Goal: Information Seeking & Learning: Compare options

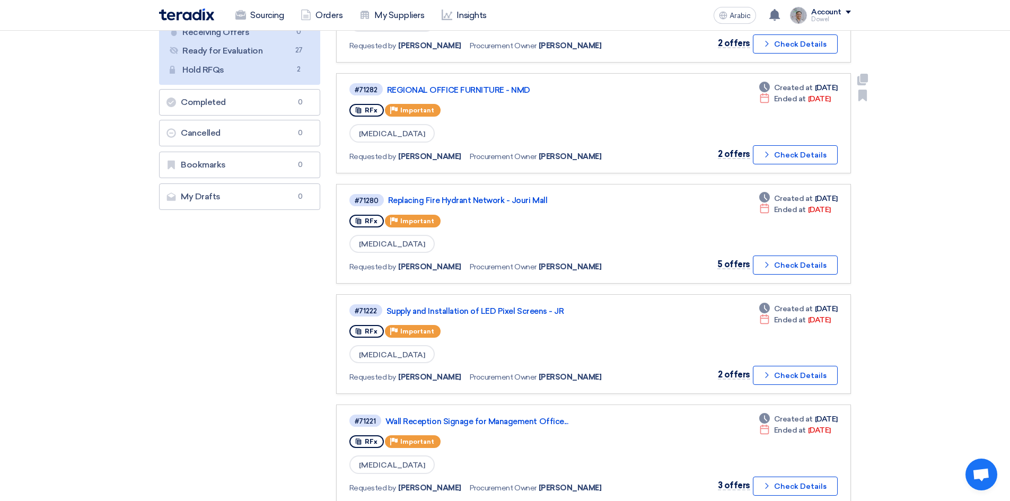
scroll to position [212, 0]
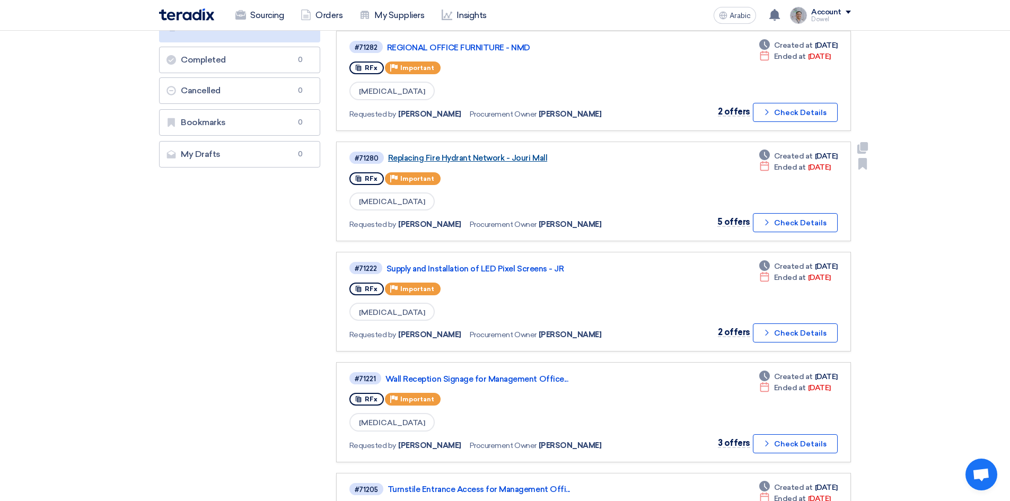
click at [462, 156] on font "Replacing Fire Hydrant Network - Jouri Mall" at bounding box center [467, 158] width 159 height 10
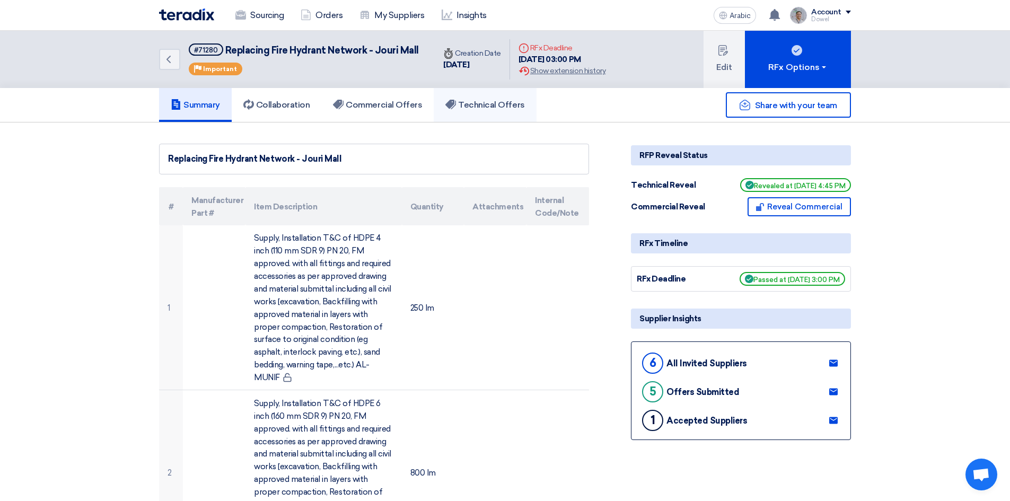
click at [493, 107] on font "Technical Offers" at bounding box center [491, 105] width 66 height 10
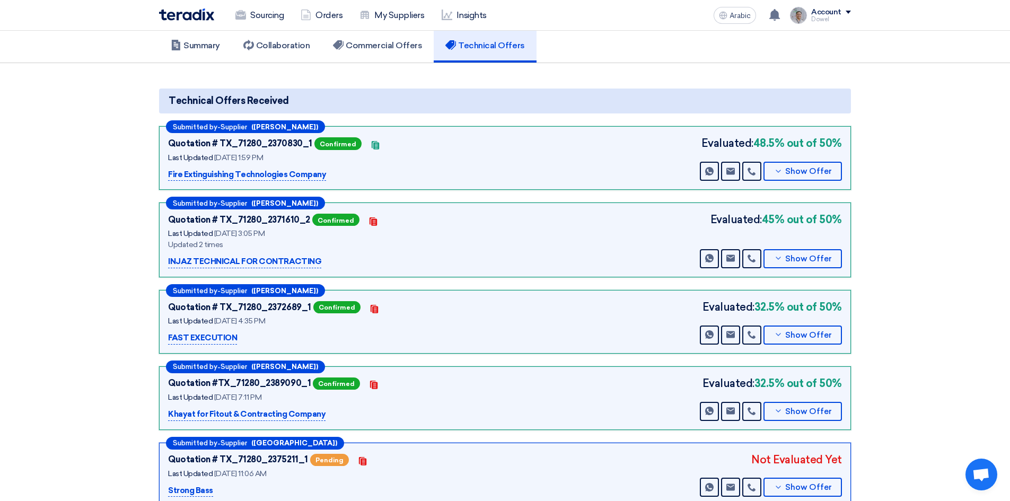
scroll to position [53, 0]
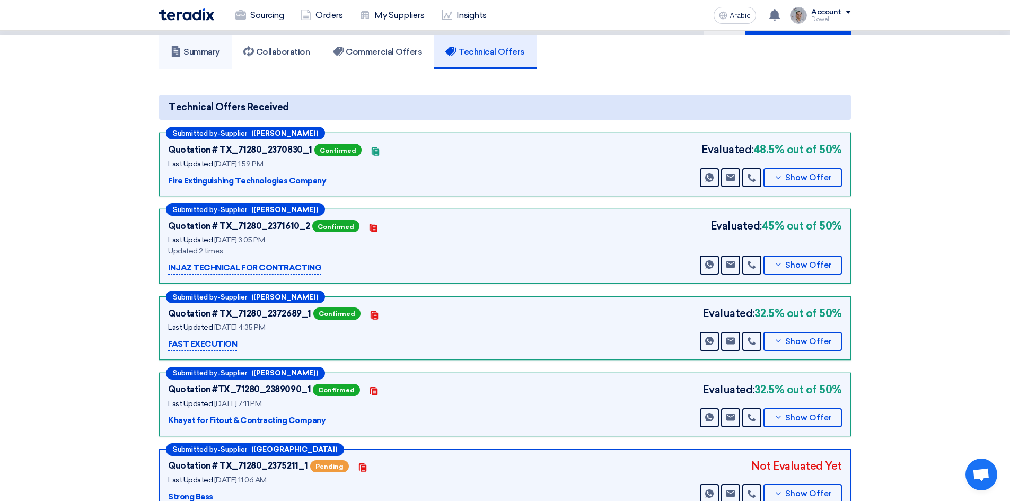
click at [196, 45] on link "Summary" at bounding box center [195, 52] width 73 height 34
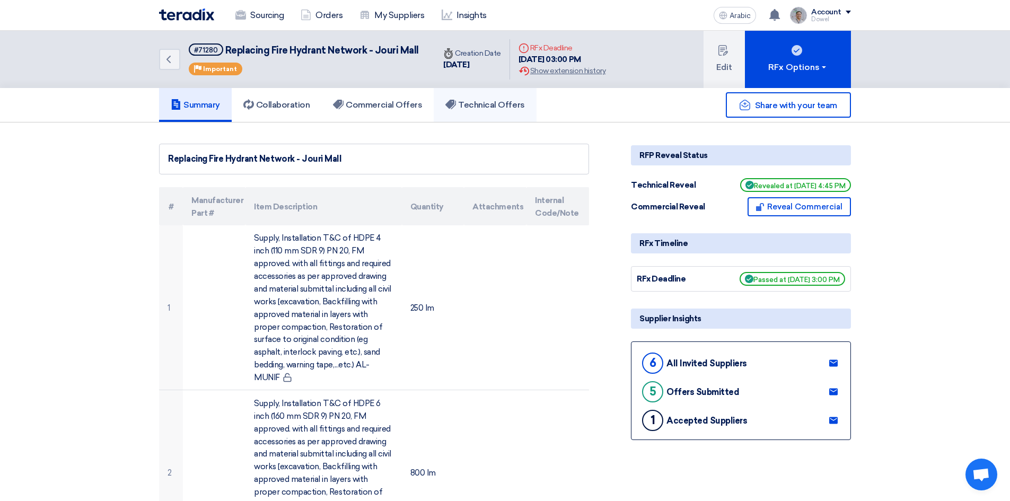
click at [476, 109] on font "Technical Offers" at bounding box center [491, 105] width 66 height 10
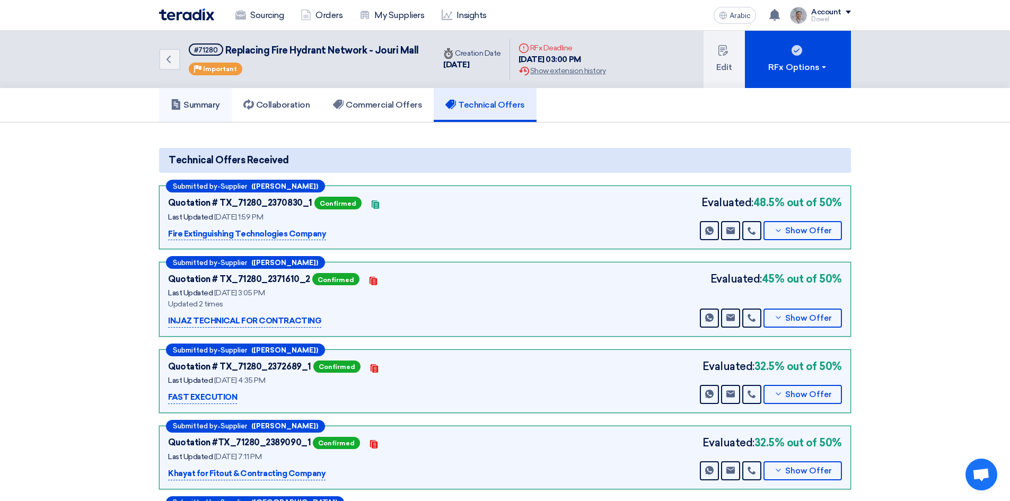
click at [197, 109] on font "Summary" at bounding box center [201, 105] width 37 height 10
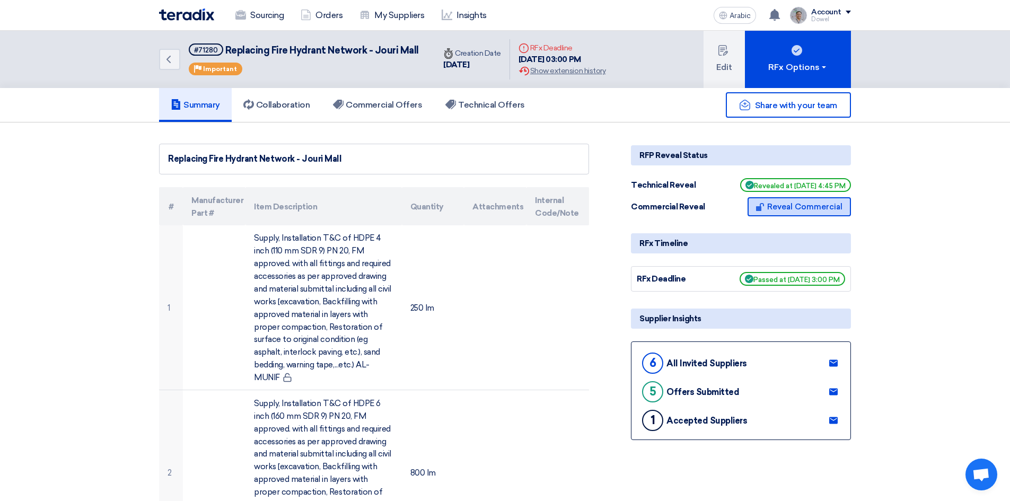
click at [791, 208] on font "Reveal Commercial" at bounding box center [804, 207] width 75 height 10
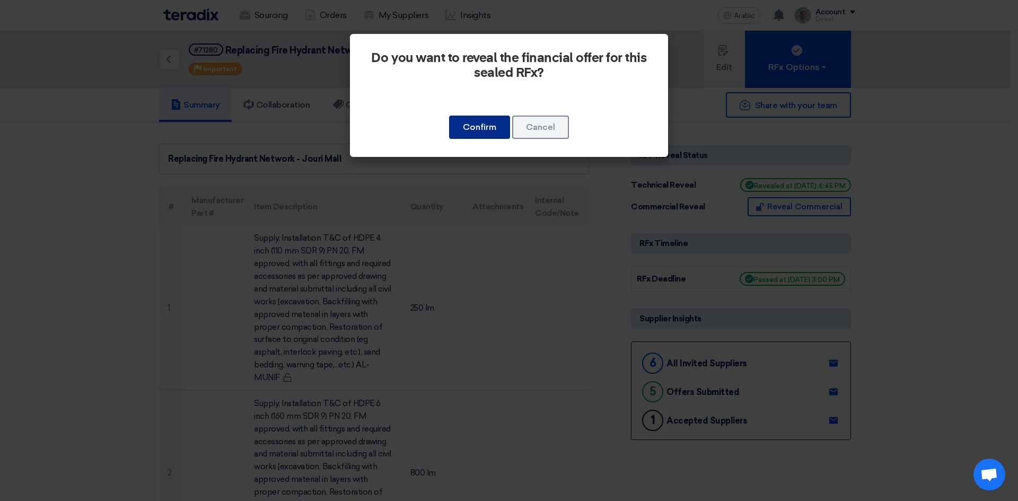
drag, startPoint x: 484, startPoint y: 131, endPoint x: 465, endPoint y: 142, distance: 22.1
click at [483, 131] on font "Confirm" at bounding box center [479, 127] width 33 height 10
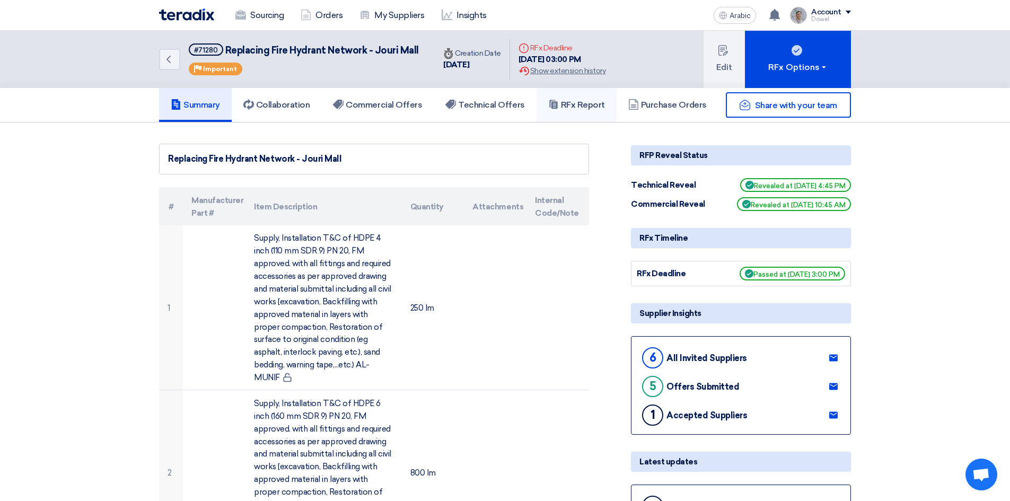
click at [569, 109] on font "RFx Report" at bounding box center [583, 105] width 44 height 10
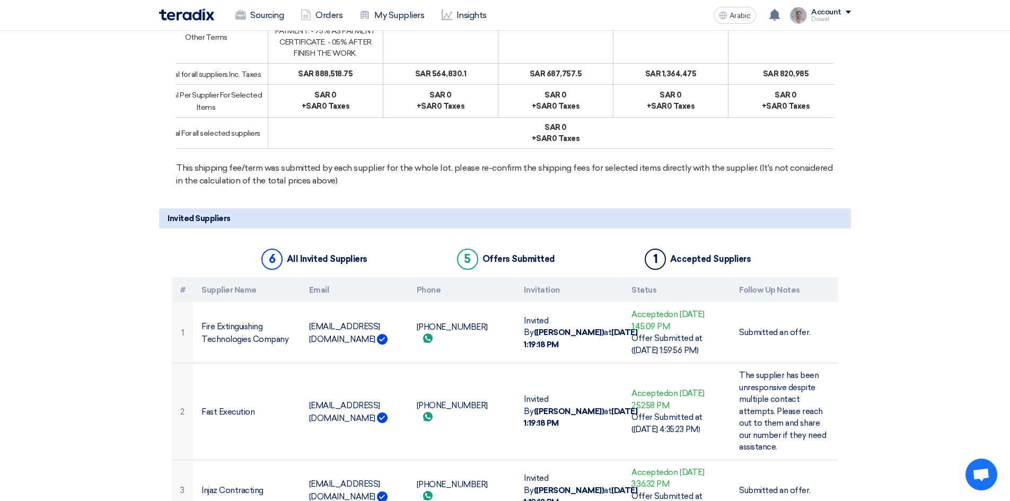
scroll to position [1272, 0]
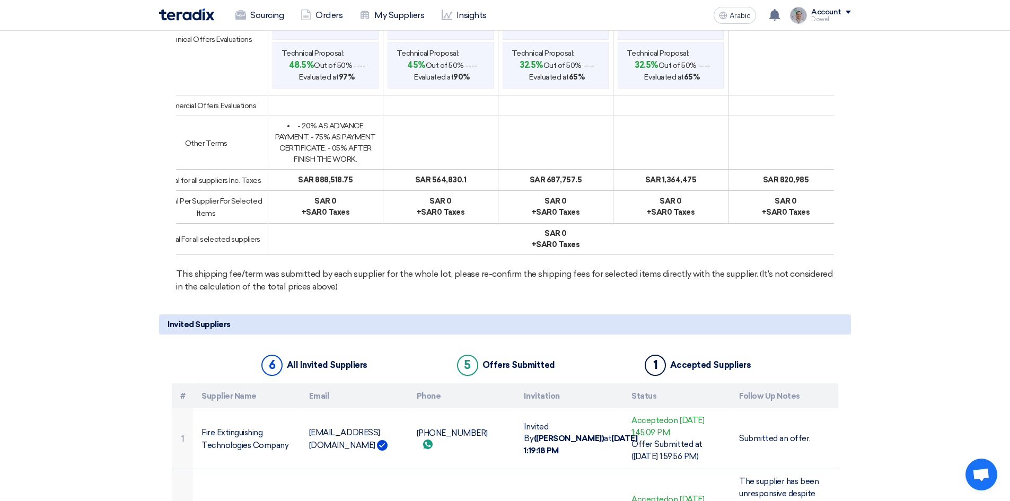
click at [415, 184] on font "SAR 564,830.1" at bounding box center [440, 179] width 51 height 9
drag, startPoint x: 424, startPoint y: 220, endPoint x: 804, endPoint y: 226, distance: 380.7
click at [804, 190] on tr "Subtotal for all suppliers Inc. Taxes SAR 888,518.75 SAR 564,830.1 SAR 687,757.…" at bounding box center [486, 180] width 714 height 21
click at [326, 184] on font "SAR 888,518.75" at bounding box center [325, 179] width 55 height 9
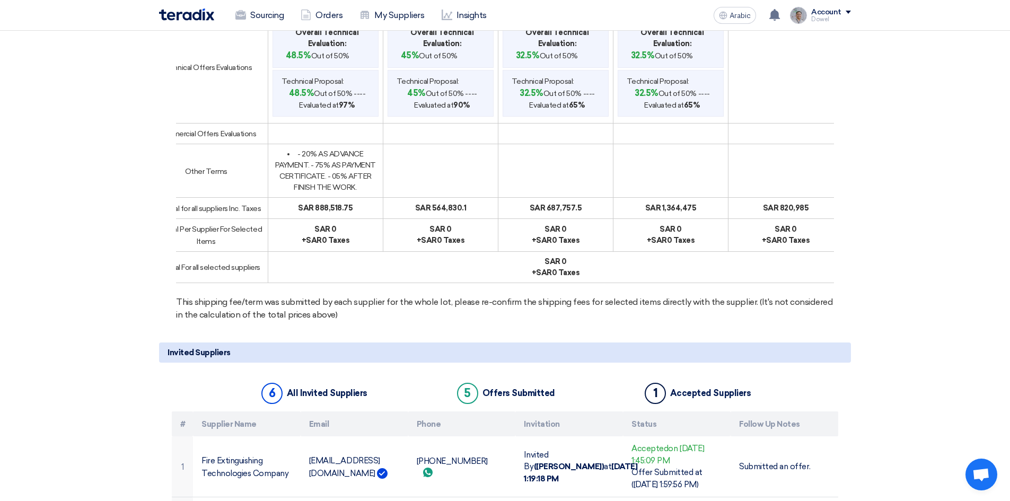
scroll to position [1219, 0]
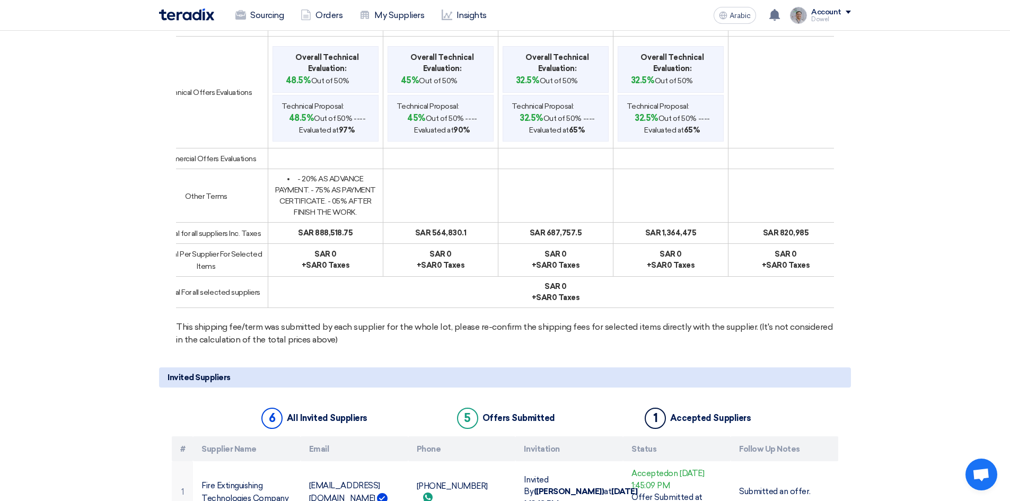
drag, startPoint x: 292, startPoint y: 273, endPoint x: 811, endPoint y: 274, distance: 519.0
click at [811, 243] on tr "Subtotal for all suppliers Inc. Taxes SAR 888,518.75 SAR 564,830.1 SAR 687,757.…" at bounding box center [486, 233] width 714 height 21
click at [323, 270] on font "0 Taxes" at bounding box center [336, 265] width 28 height 9
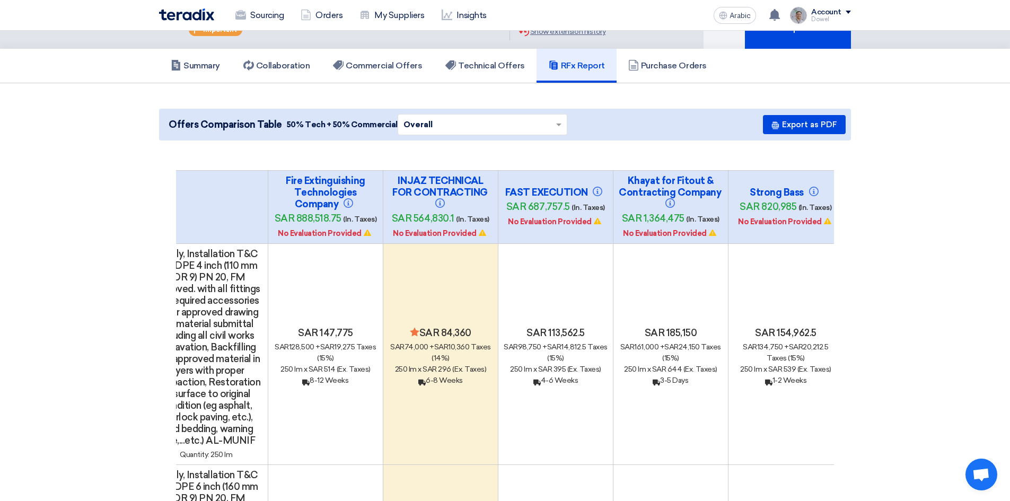
scroll to position [0, 0]
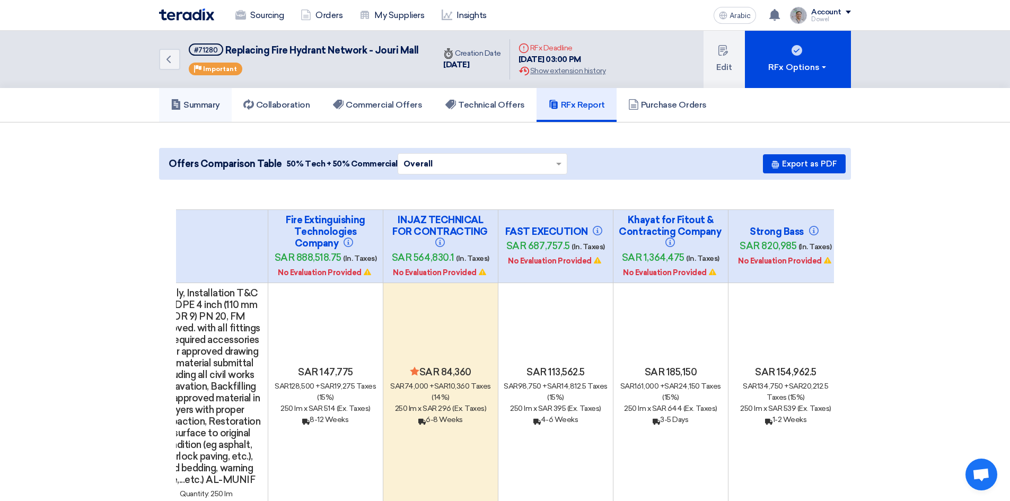
click at [191, 101] on font "Summary" at bounding box center [201, 105] width 37 height 10
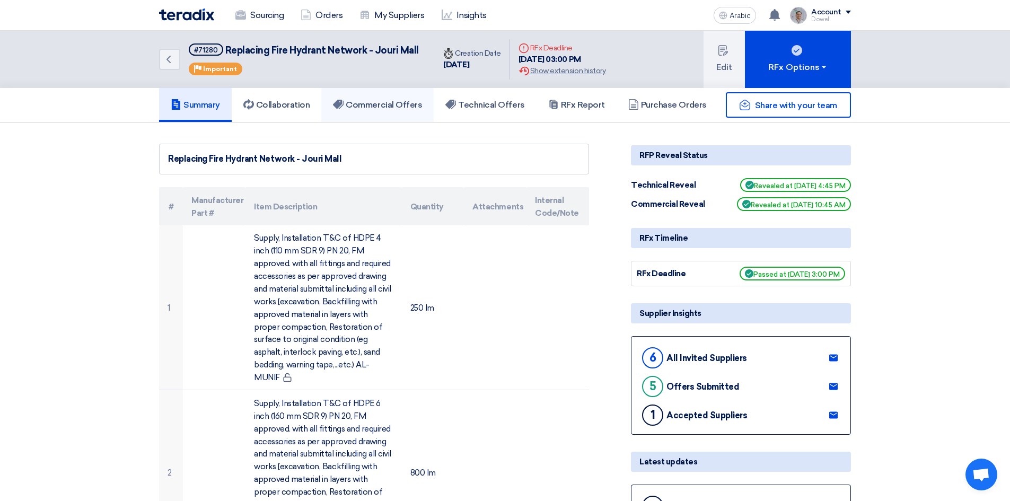
click at [400, 107] on font "Commercial Offers" at bounding box center [384, 105] width 76 height 10
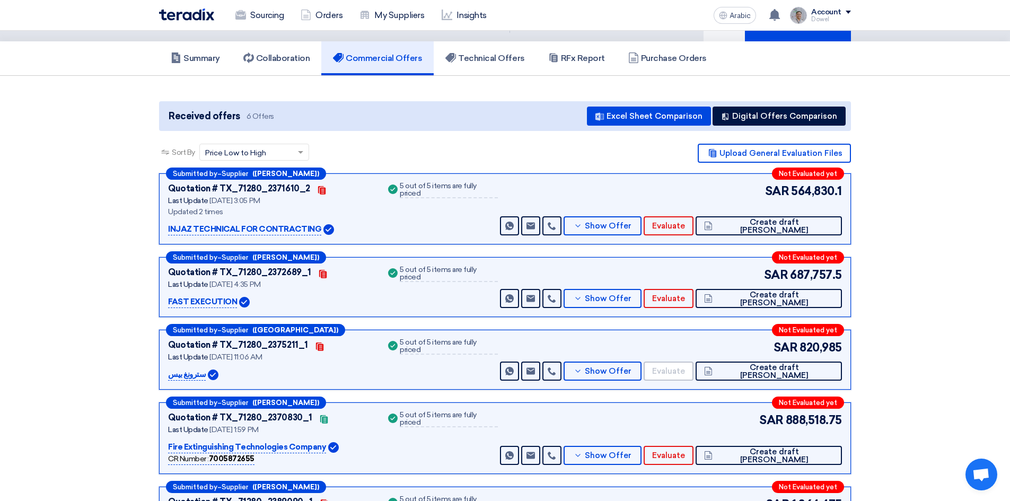
scroll to position [53, 0]
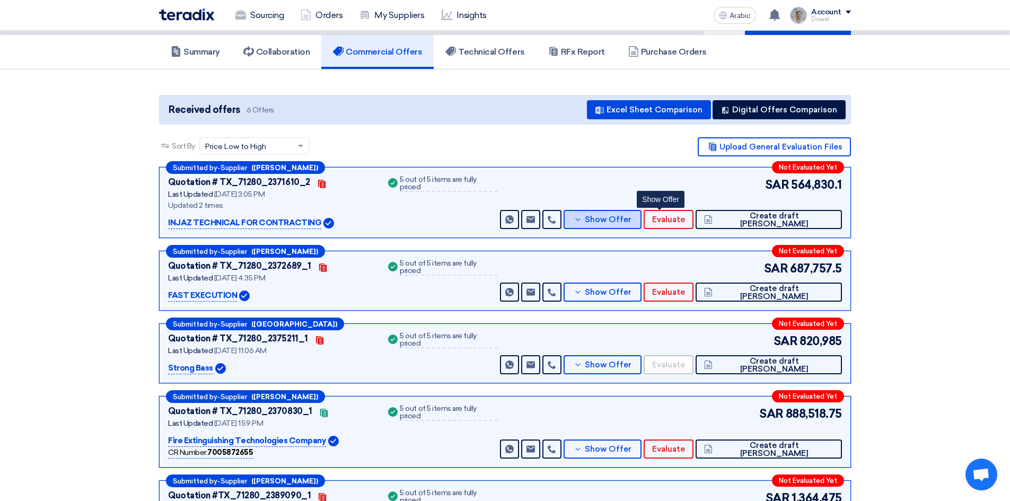
click at [631, 215] on font "Show Offer" at bounding box center [608, 220] width 47 height 10
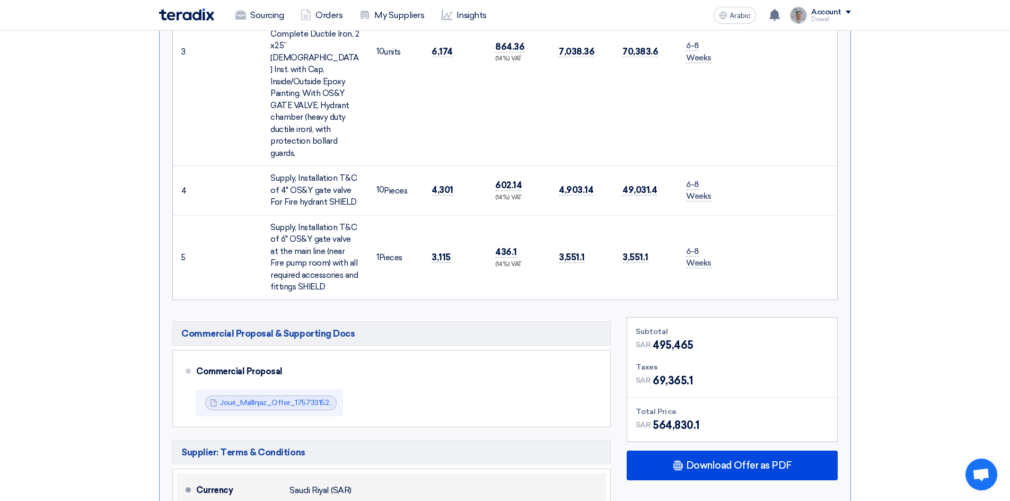
scroll to position [1007, 0]
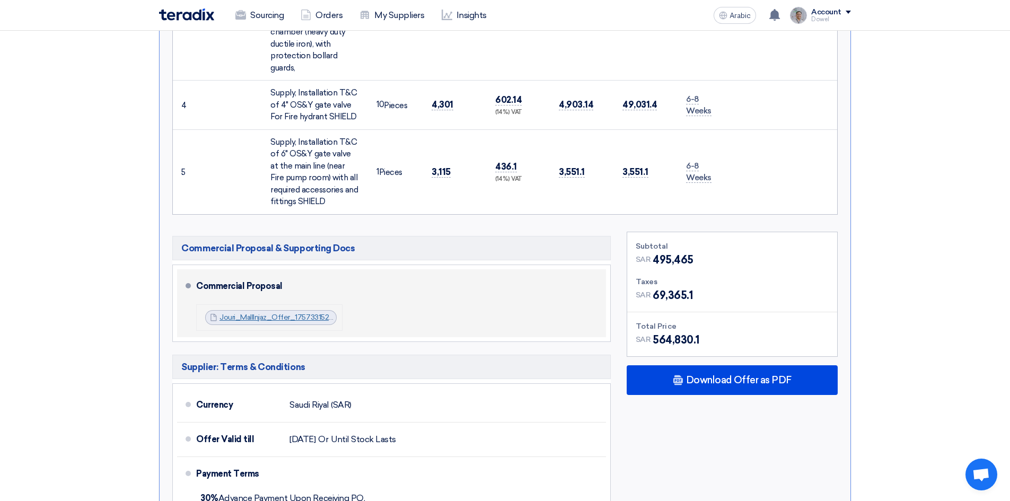
click at [275, 313] on font "Jouri_MallInjaz_Offer_1757331520188.pdf" at bounding box center [288, 317] width 138 height 9
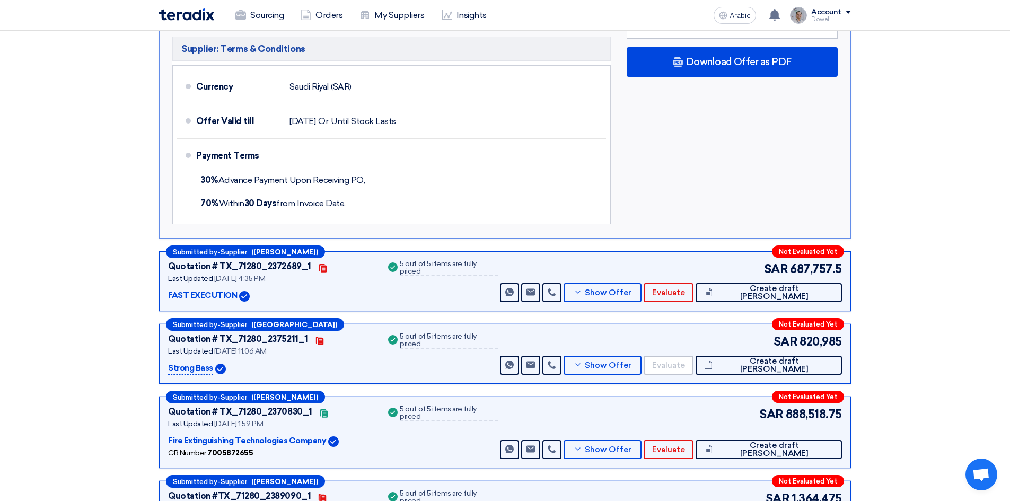
scroll to position [1378, 0]
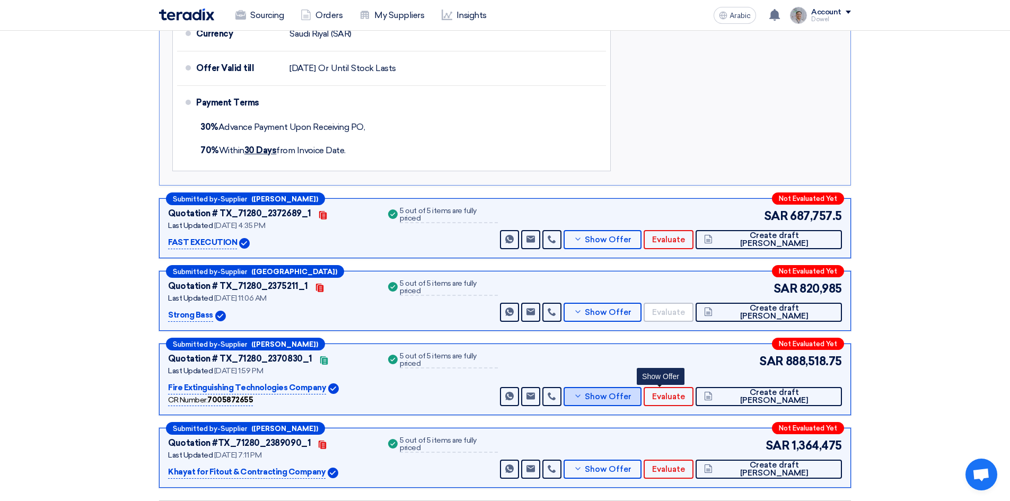
click at [631, 392] on font "Show Offer" at bounding box center [608, 397] width 47 height 10
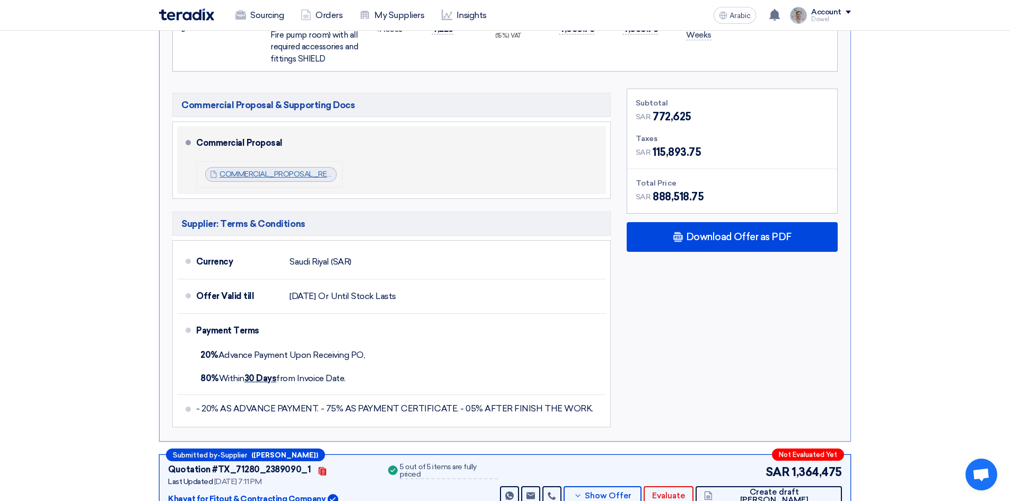
click at [261, 170] on font "COMMERCIAL_PROPOSAL_REPLACING_FIRE_HYDRANT_NETWORK__JOURI_MALL_1757328703475.pdf" at bounding box center [404, 174] width 370 height 9
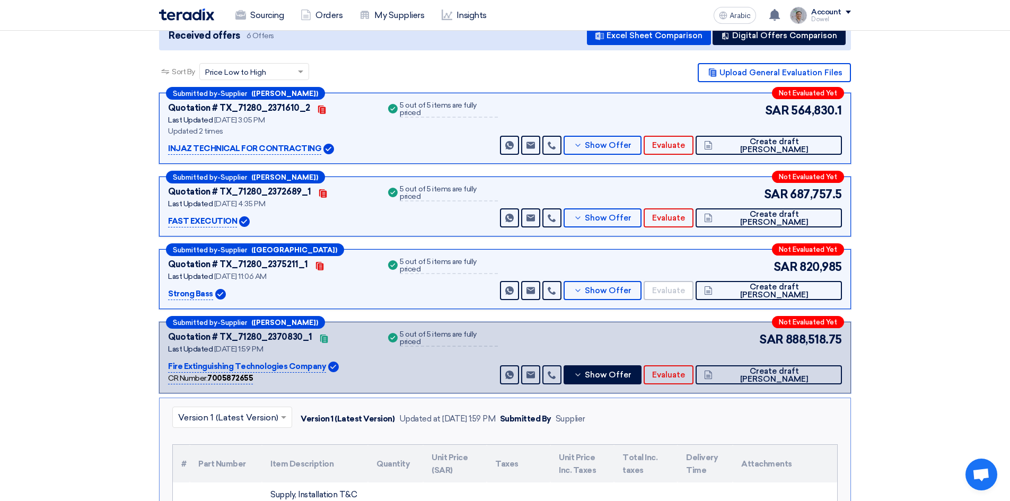
scroll to position [1, 0]
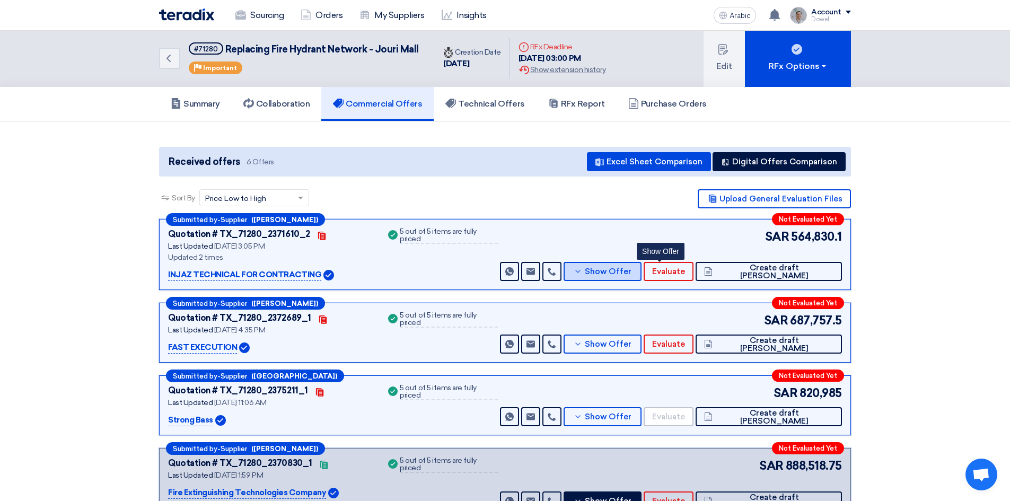
drag, startPoint x: 663, startPoint y: 273, endPoint x: 656, endPoint y: 279, distance: 9.8
click at [631, 273] on font "Show Offer" at bounding box center [608, 272] width 47 height 10
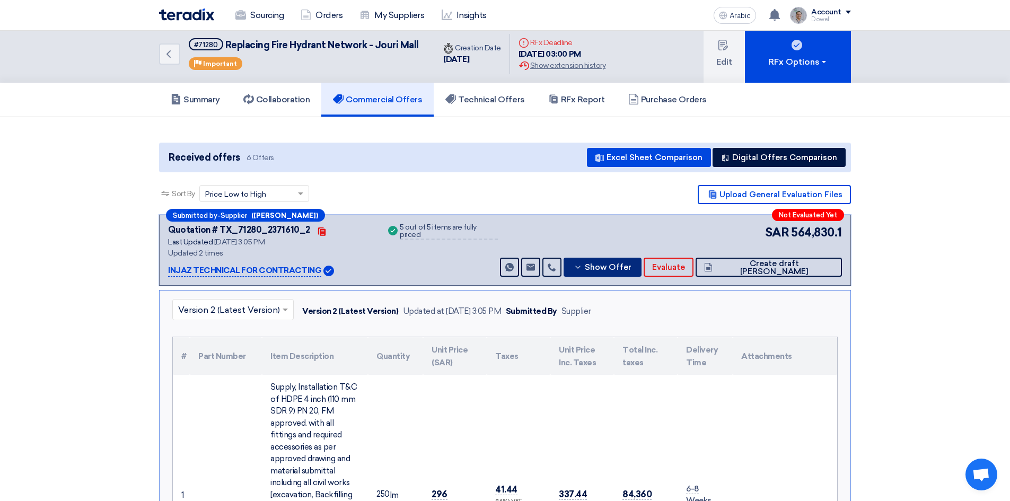
scroll to position [0, 0]
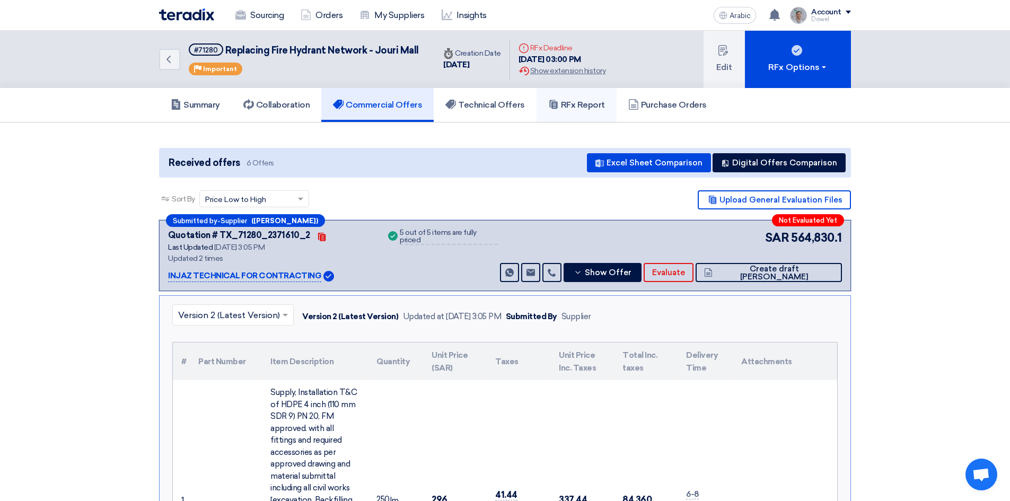
click at [573, 111] on link "RFx Report" at bounding box center [576, 105] width 80 height 34
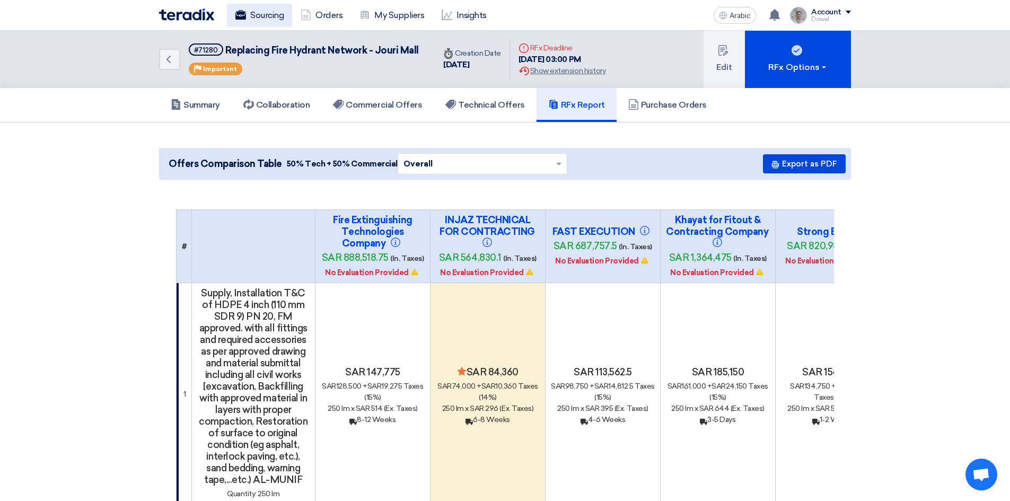
click at [269, 14] on font "Sourcing" at bounding box center [266, 15] width 33 height 10
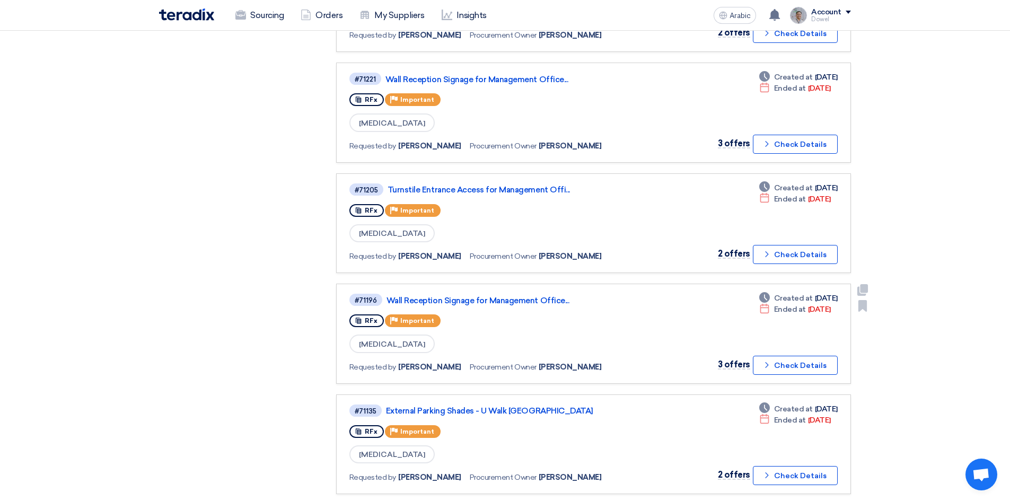
scroll to position [583, 0]
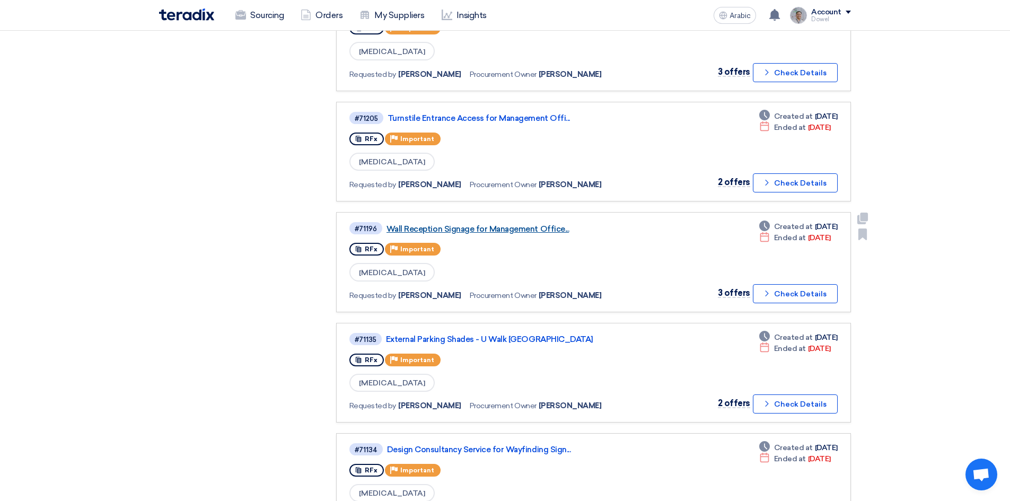
click at [489, 227] on font "Wall Reception Signage for Management Office..." at bounding box center [477, 229] width 182 height 10
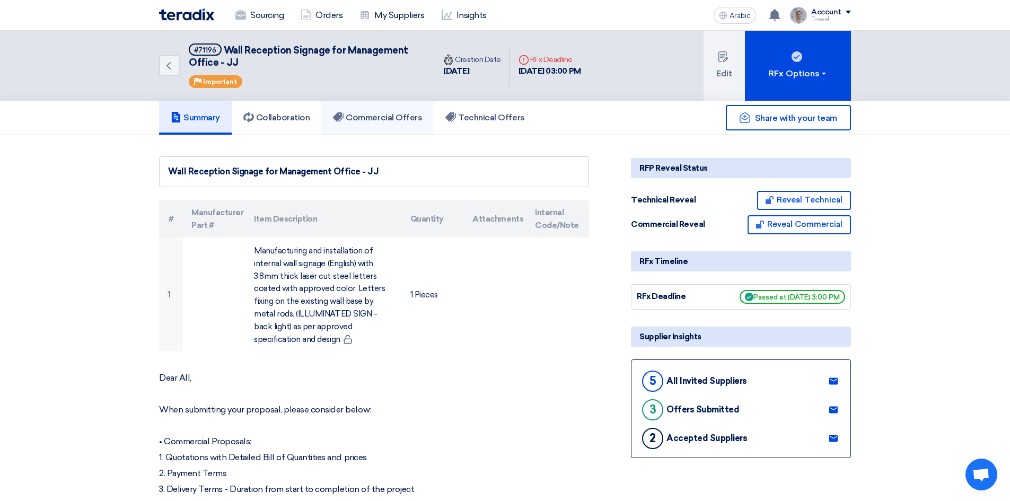
click at [401, 120] on font "Commercial Offers" at bounding box center [384, 117] width 76 height 10
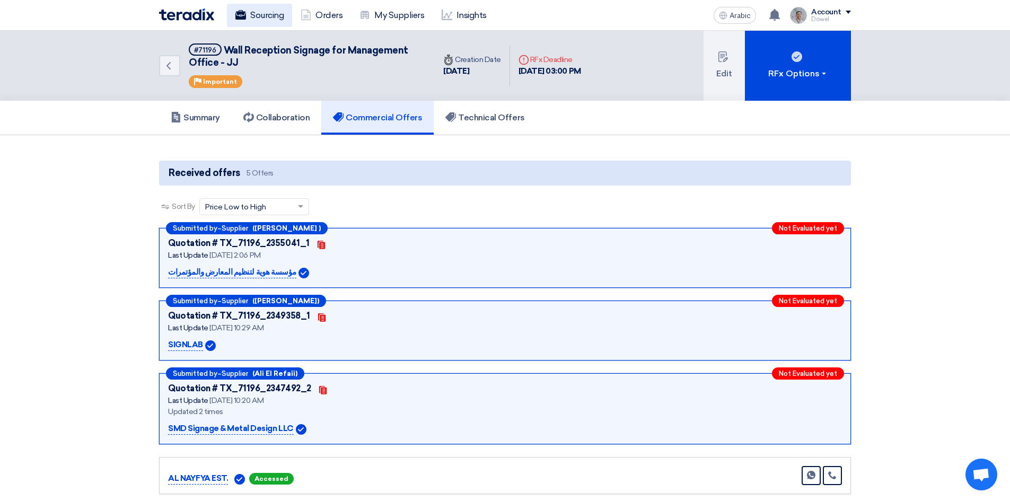
click at [254, 16] on font "Sourcing" at bounding box center [266, 15] width 33 height 10
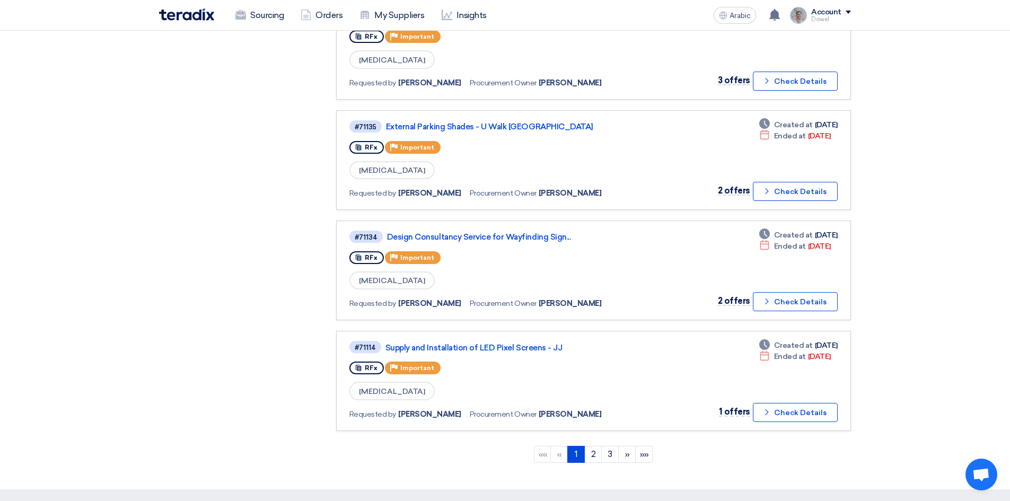
scroll to position [795, 0]
click at [595, 458] on font "2" at bounding box center [593, 455] width 5 height 10
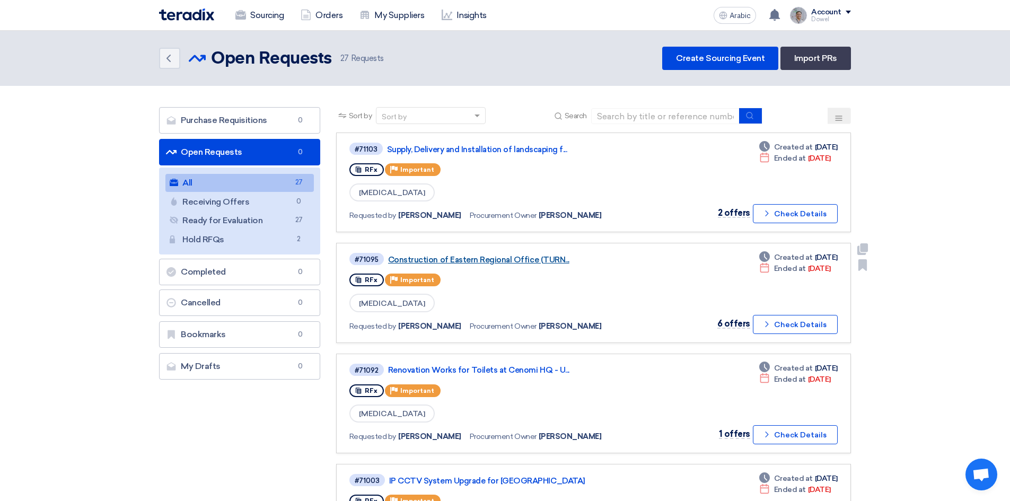
click at [473, 261] on font "Construction of Eastern Regional Office (TURN..." at bounding box center [478, 260] width 181 height 10
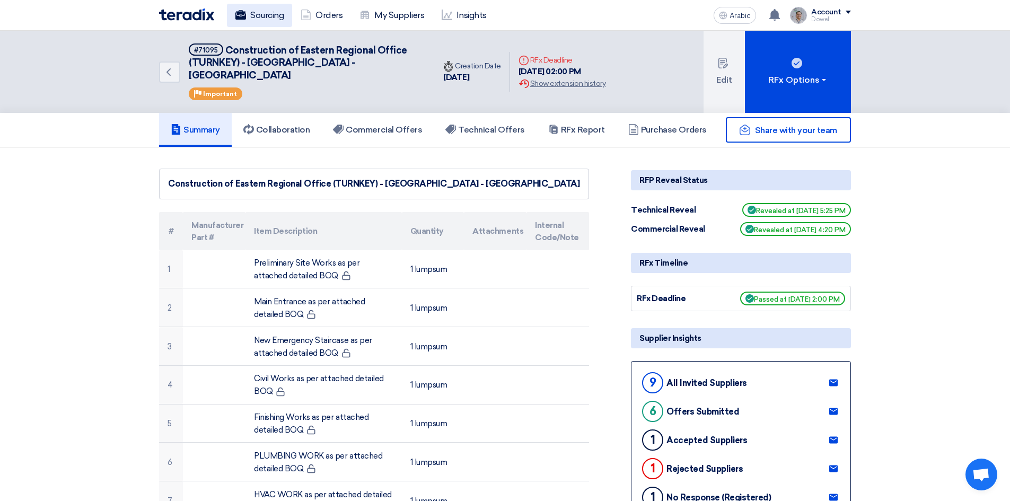
click at [261, 11] on font "Sourcing" at bounding box center [266, 15] width 33 height 10
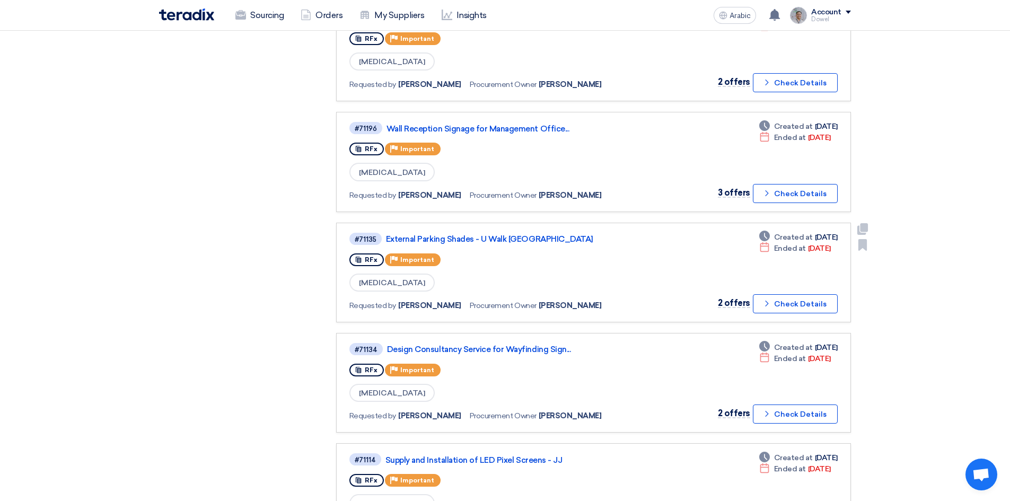
scroll to position [781, 0]
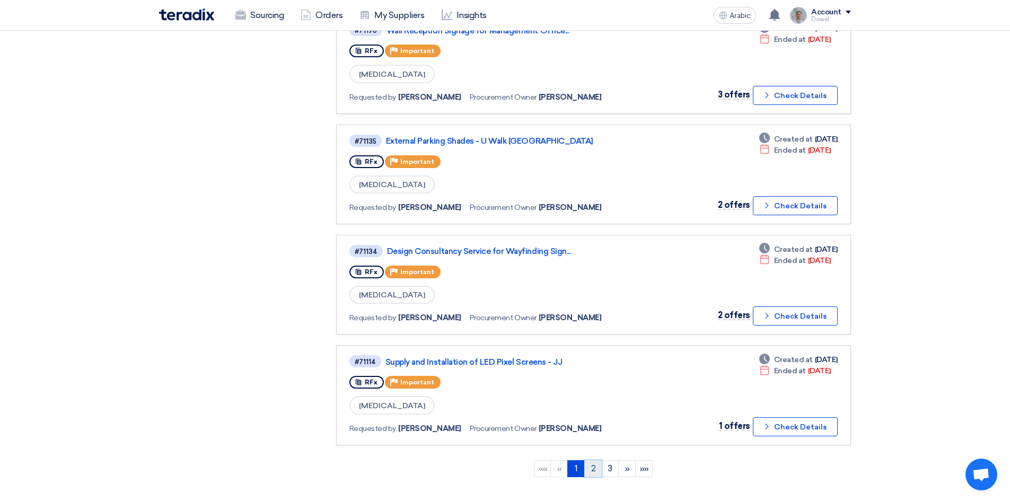
click at [592, 469] on font "2" at bounding box center [593, 468] width 5 height 10
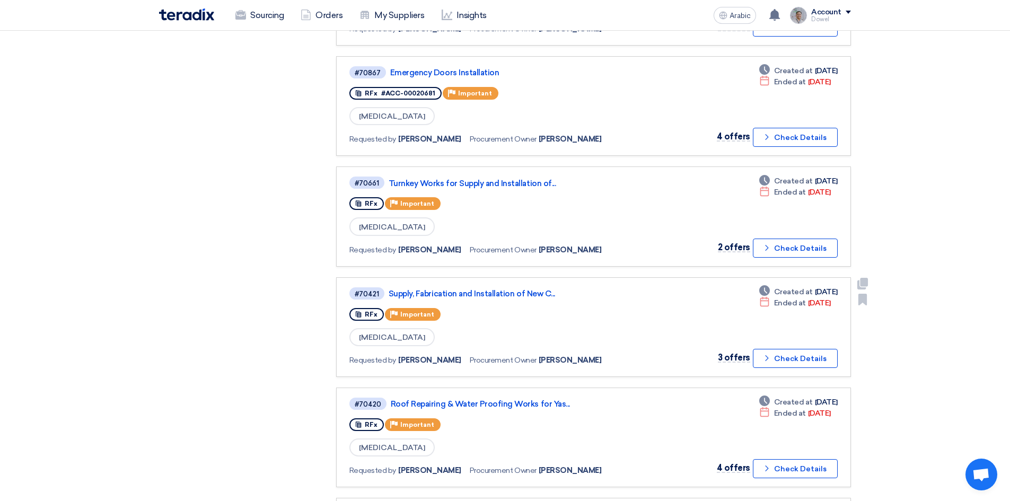
scroll to position [636, 0]
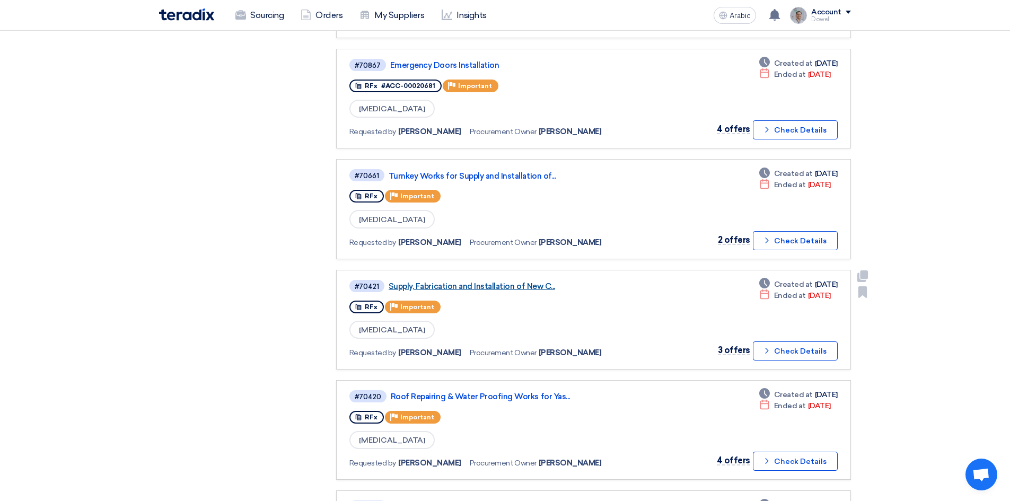
click at [491, 286] on font "Supply, Fabrication and Installation of New C..." at bounding box center [472, 286] width 166 height 10
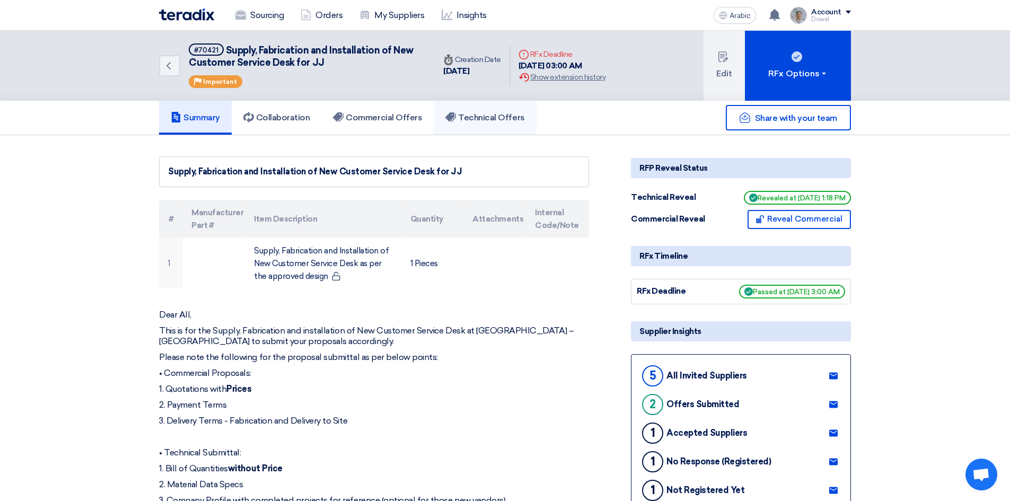
click at [477, 119] on font "Technical Offers" at bounding box center [491, 117] width 66 height 10
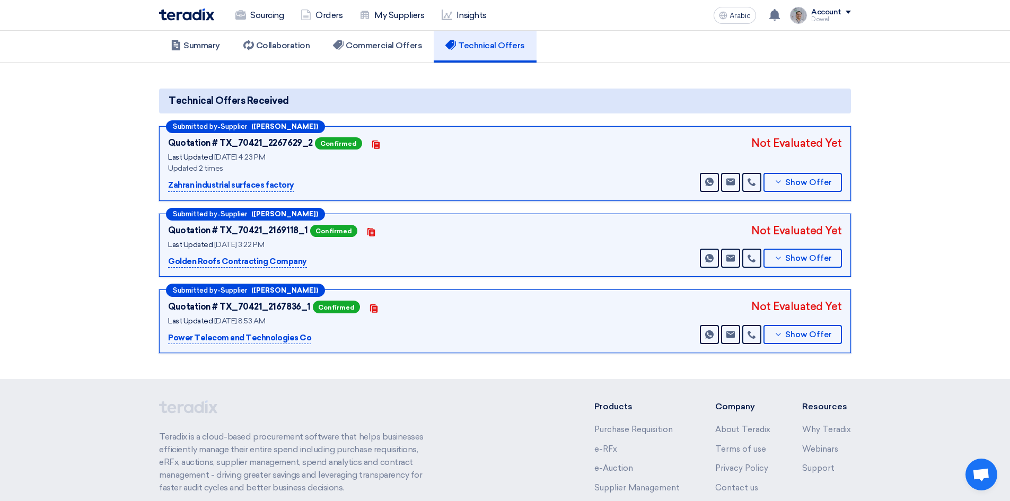
scroll to position [53, 0]
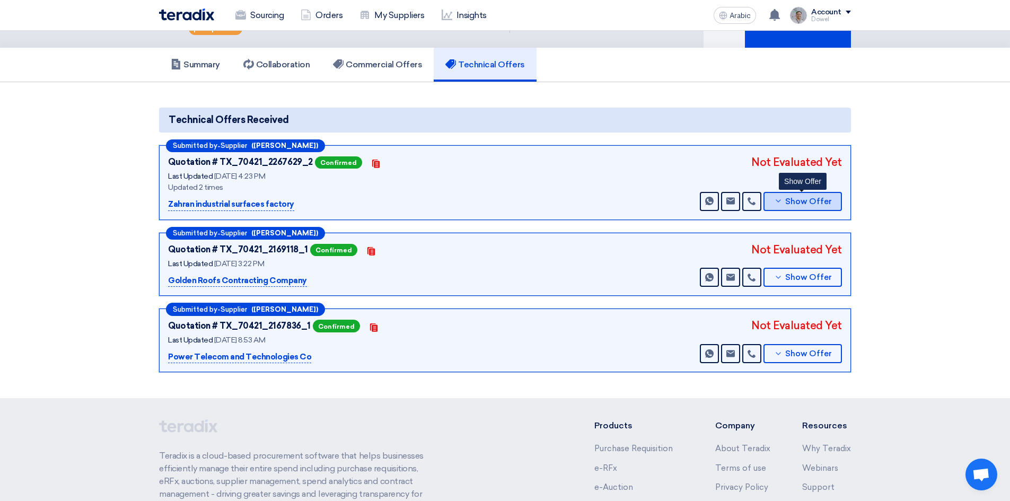
click at [799, 204] on font "Show Offer" at bounding box center [808, 202] width 47 height 10
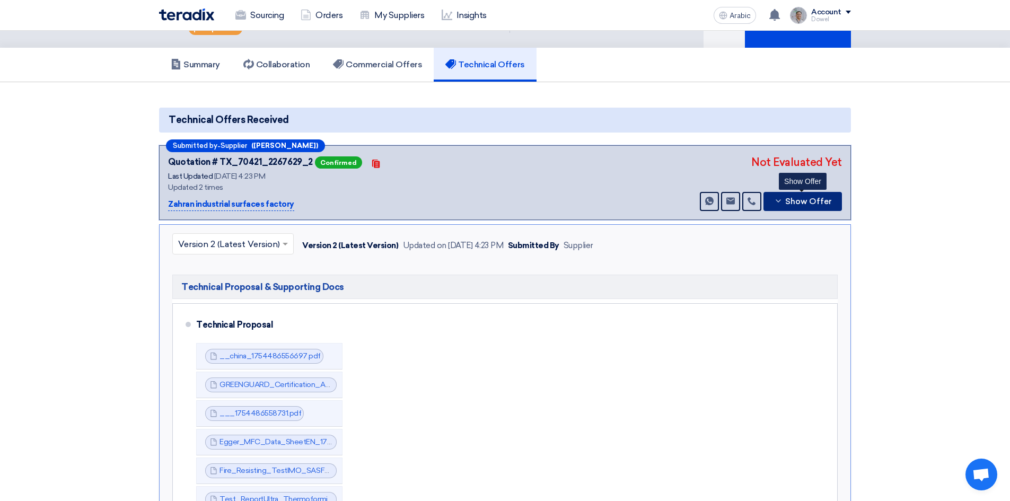
click at [798, 204] on font "Show Offer" at bounding box center [808, 202] width 47 height 10
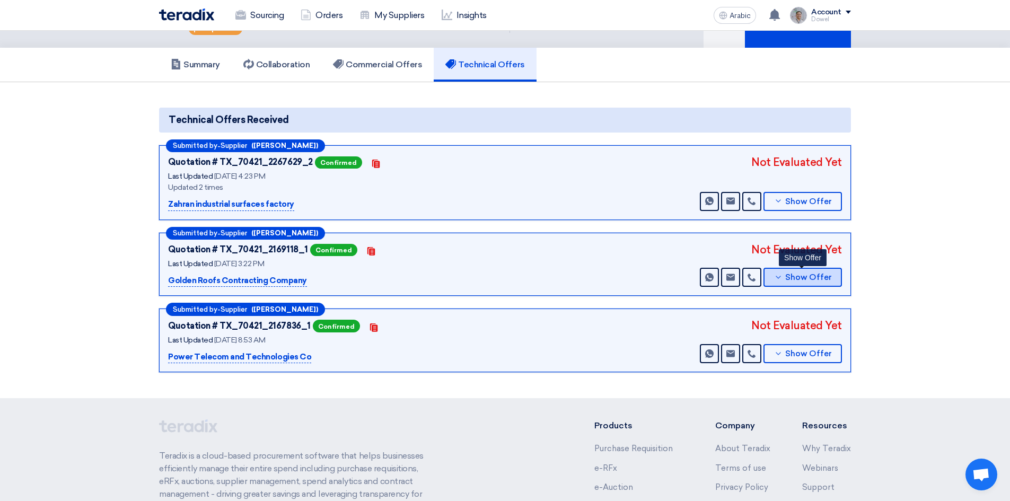
click at [793, 279] on font "Show Offer" at bounding box center [808, 277] width 47 height 10
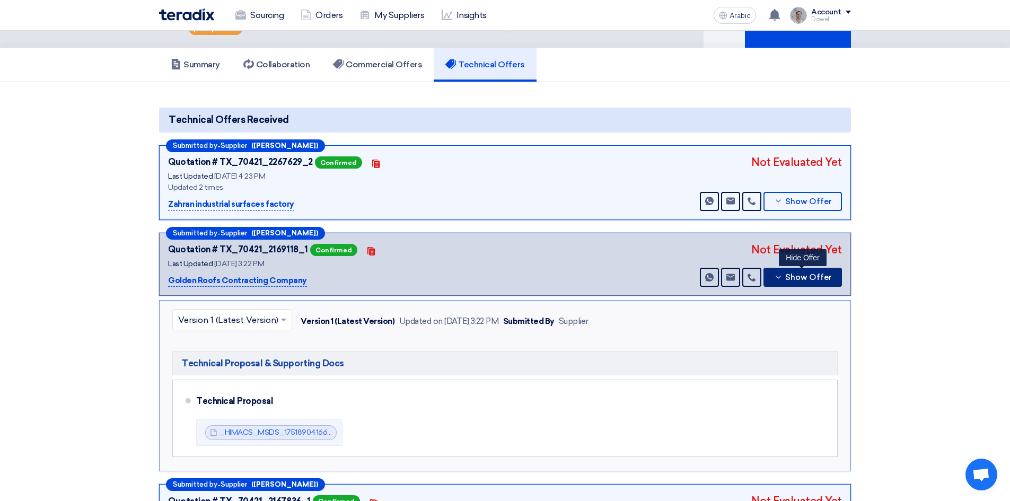
click at [795, 283] on button "Show Offer" at bounding box center [802, 277] width 78 height 19
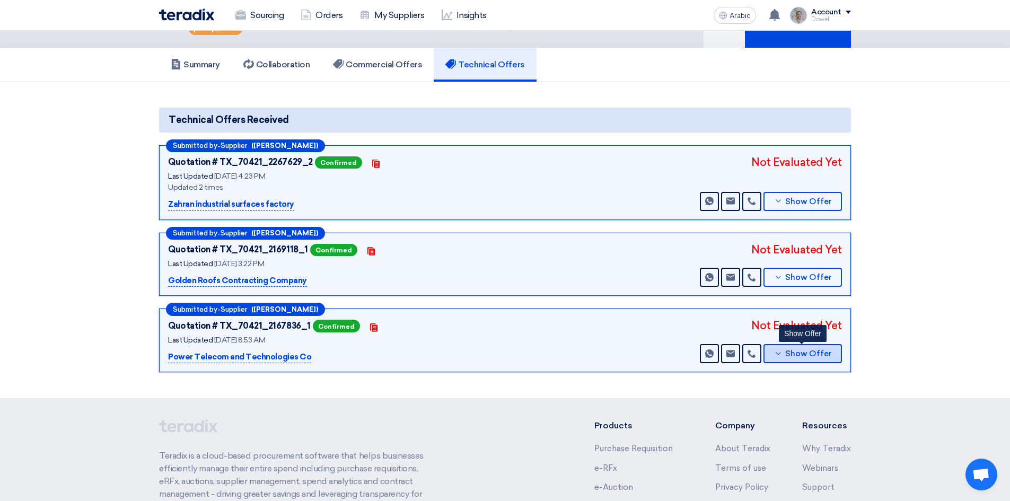
click at [795, 358] on font "Show Offer" at bounding box center [808, 354] width 47 height 10
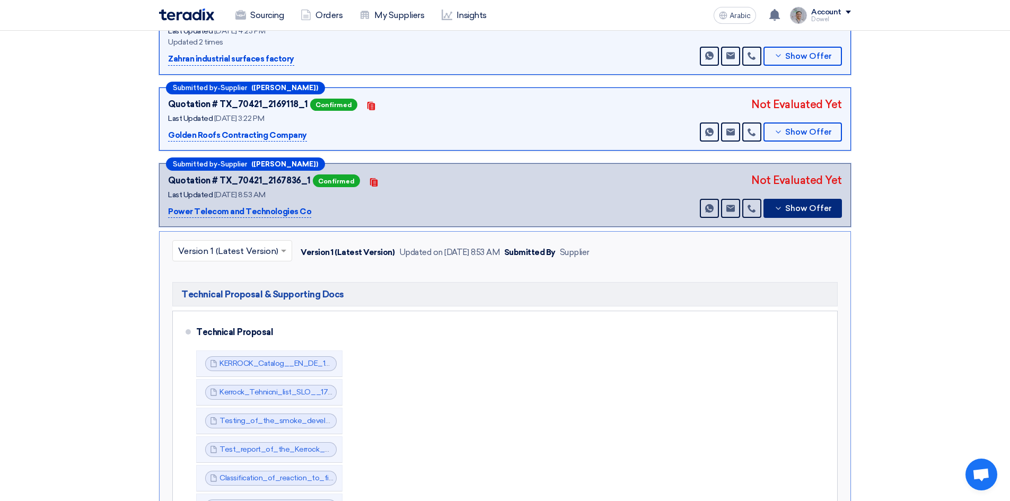
scroll to position [212, 0]
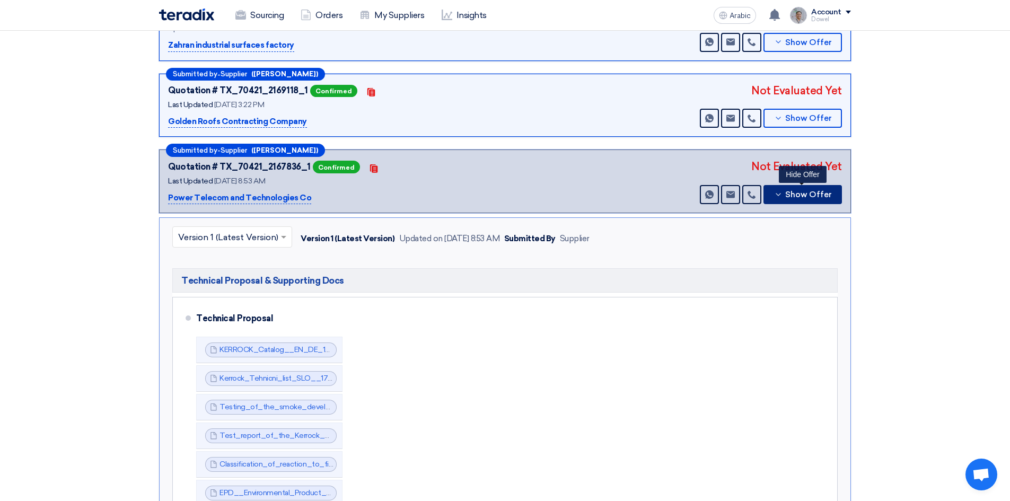
click at [796, 196] on font "Show Offer" at bounding box center [808, 195] width 47 height 10
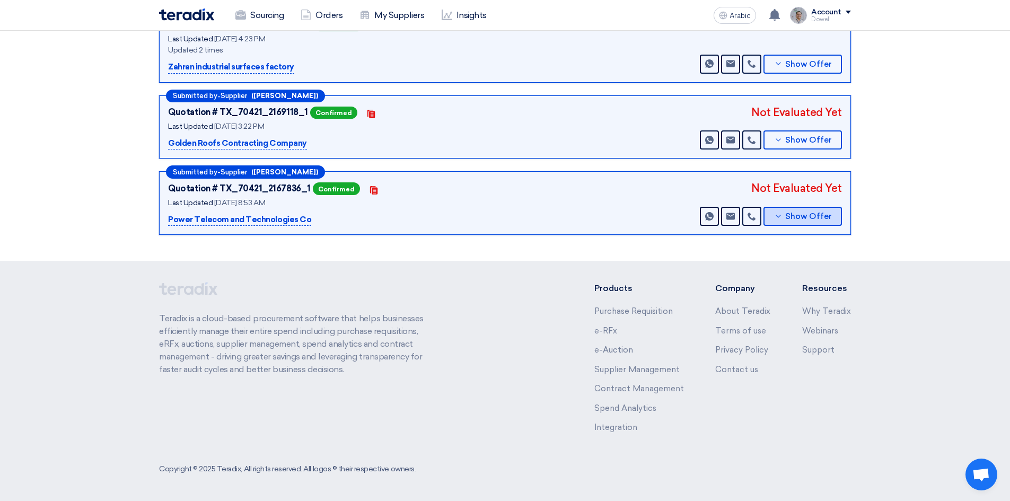
scroll to position [190, 0]
click at [786, 142] on font "Show Offer" at bounding box center [808, 140] width 47 height 10
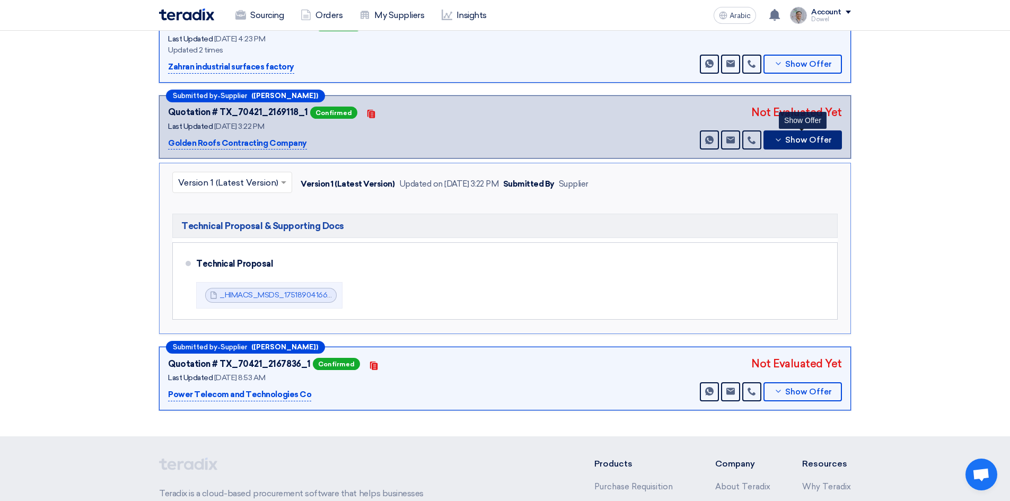
click at [786, 142] on font "Show Offer" at bounding box center [808, 140] width 47 height 10
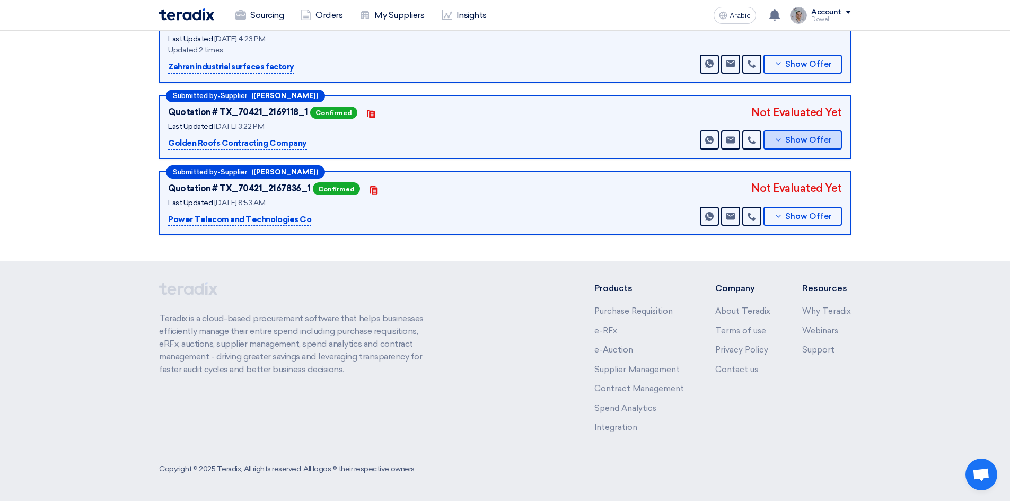
scroll to position [0, 0]
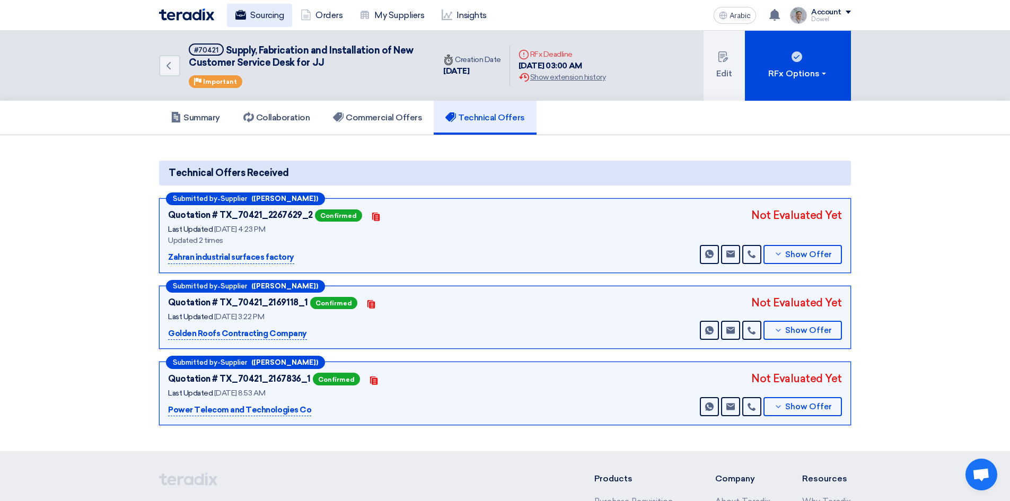
click at [264, 13] on font "Sourcing" at bounding box center [266, 15] width 33 height 10
